Goal: Information Seeking & Learning: Find specific fact

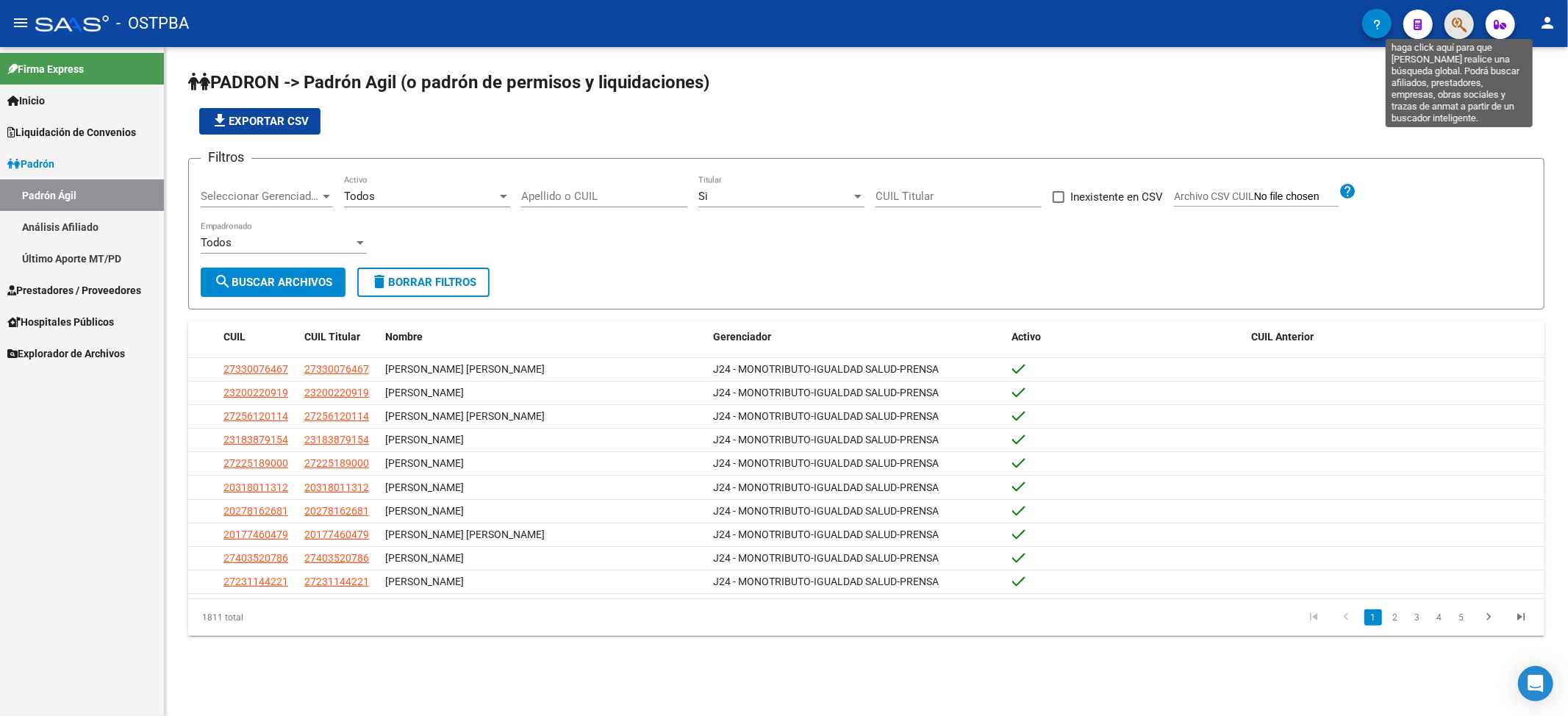
click at [1460, 19] on icon "button" at bounding box center [1459, 25] width 15 height 17
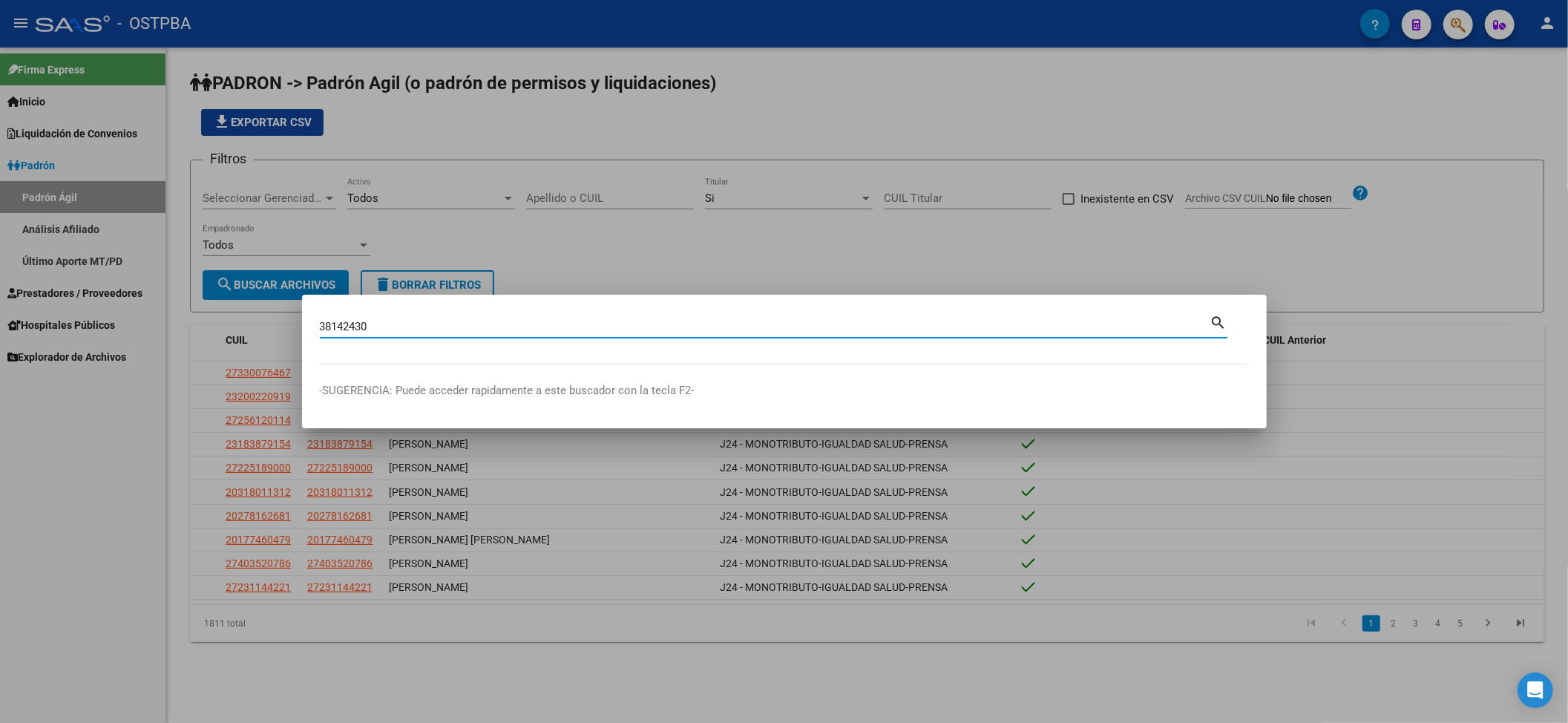
type input "38142430"
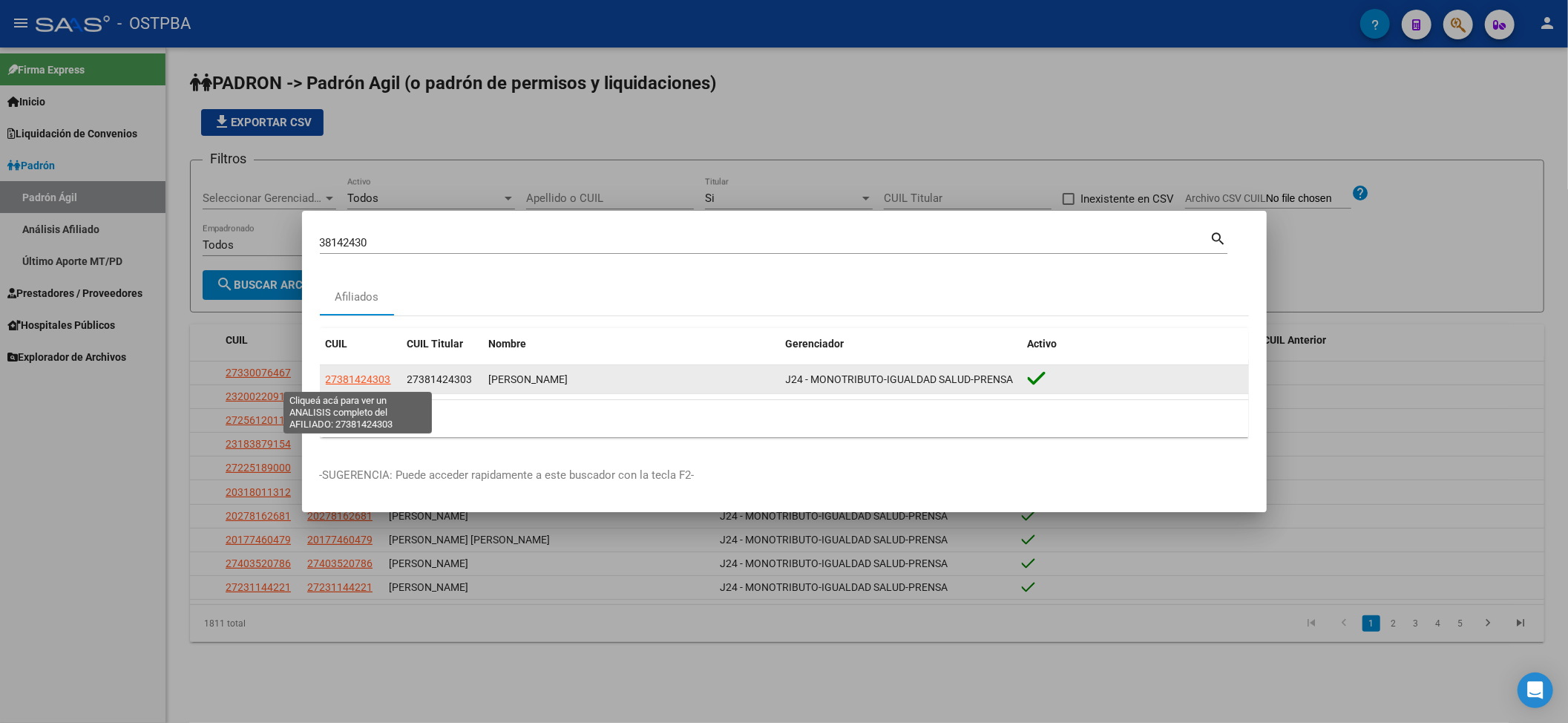
click at [370, 377] on span "27381424303" at bounding box center [358, 379] width 66 height 12
type textarea "27381424303"
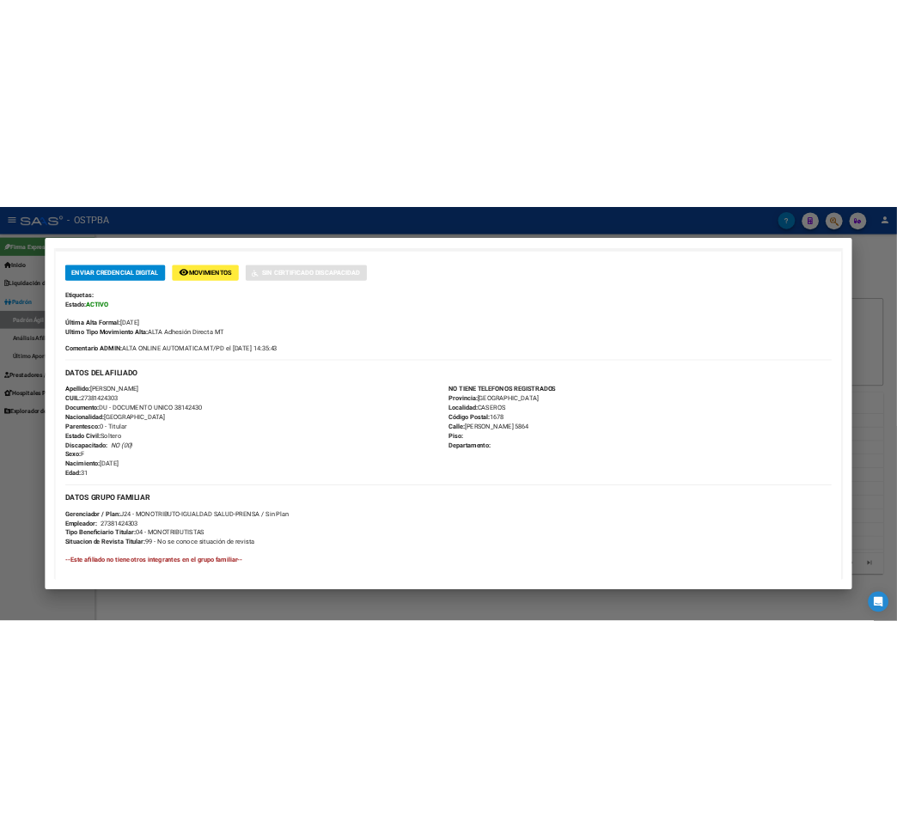
scroll to position [339, 0]
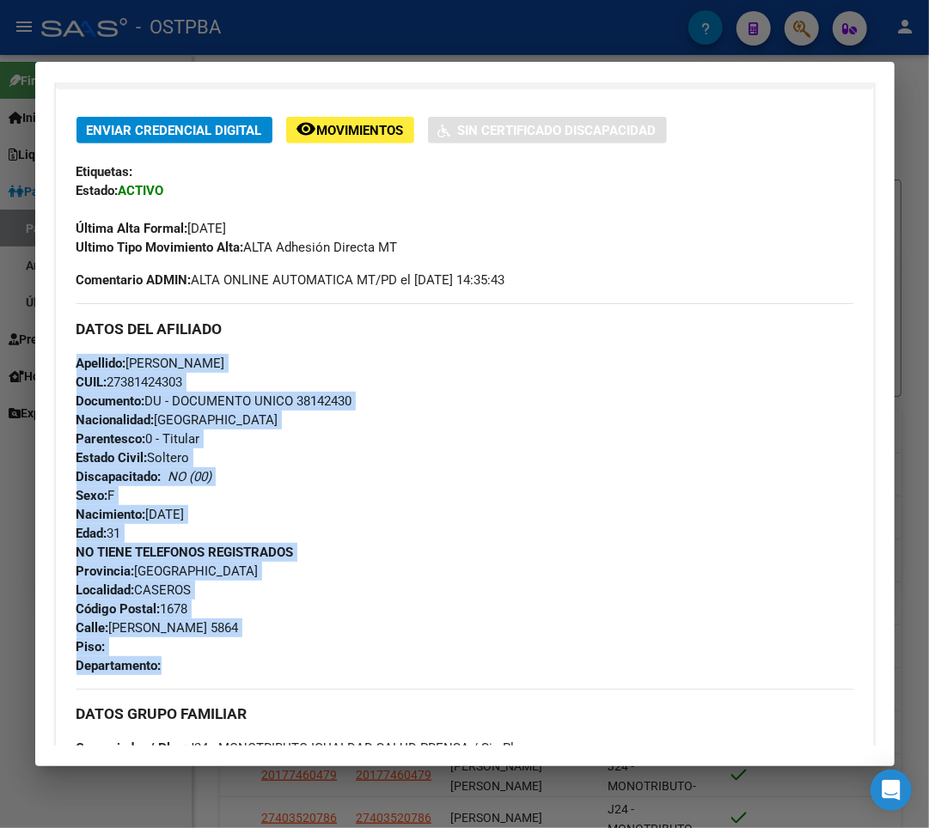
drag, startPoint x: 76, startPoint y: 357, endPoint x: 279, endPoint y: 674, distance: 376.1
click at [279, 674] on div "DATOS DEL AFILIADO Apellido: [PERSON_NAME]: 27381424303 Documento: DU - DOCUMEN…" at bounding box center [464, 488] width 777 height 371
copy div "Apellido: [PERSON_NAME]: 27381424303 Documento: DU - DOCUMENTO UNICO 38142430 N…"
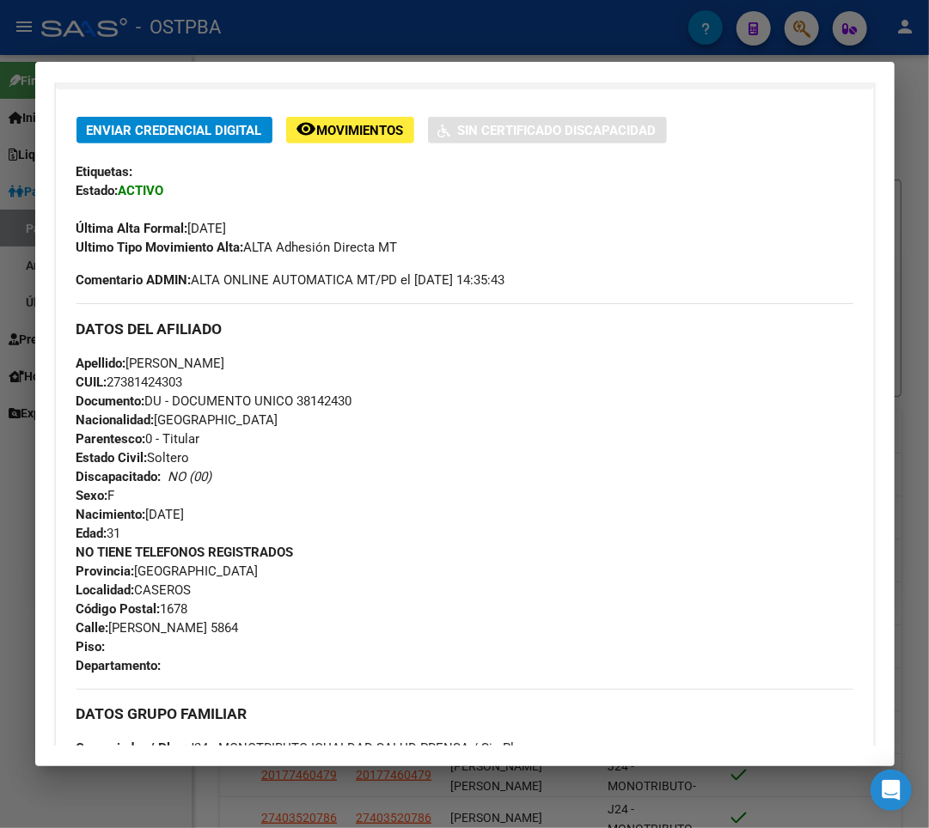
click at [104, 231] on strong "Última Alta Formal:" at bounding box center [132, 228] width 112 height 15
click at [125, 376] on span "CUIL: 27381424303" at bounding box center [129, 382] width 107 height 15
drag, startPoint x: 125, startPoint y: 379, endPoint x: 186, endPoint y: 376, distance: 61.9
click at [183, 376] on span "CUIL: 27381424303" at bounding box center [129, 382] width 107 height 15
copy span "38142430"
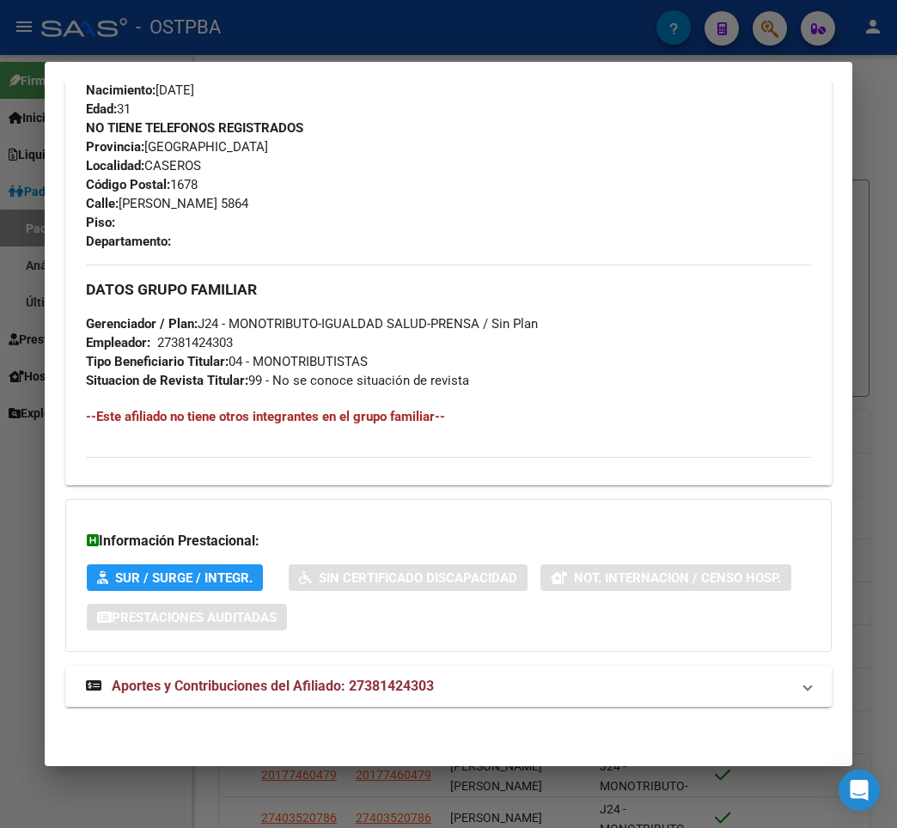
scroll to position [0, 0]
